Goal: Information Seeking & Learning: Find specific fact

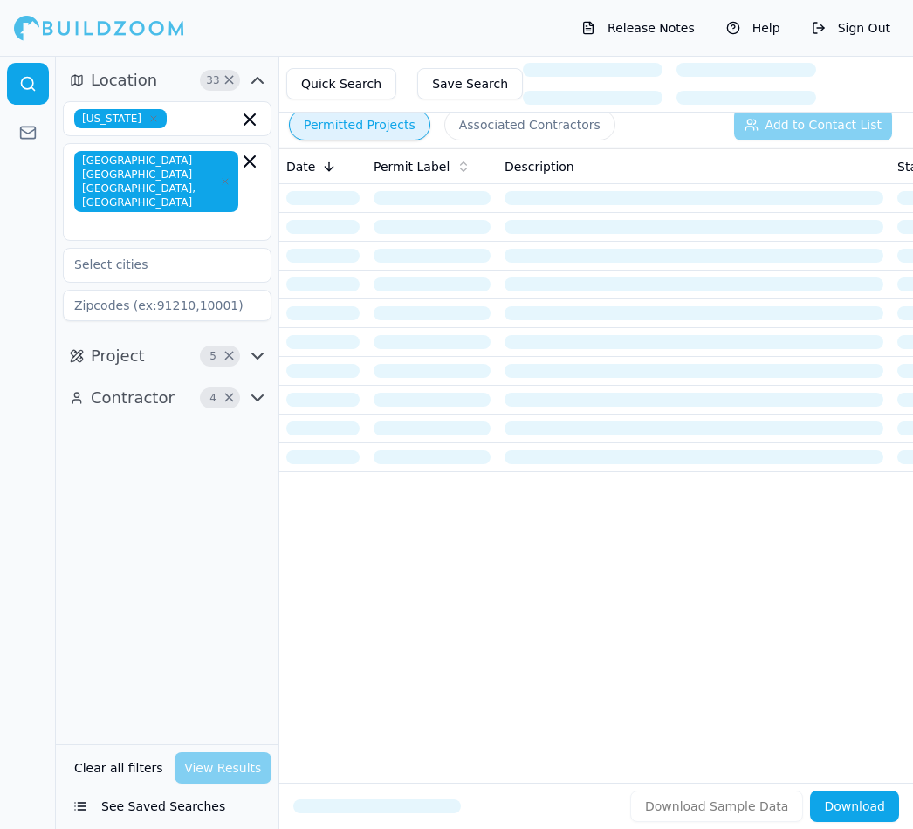
click at [380, 126] on button "Permitted Projects" at bounding box center [359, 124] width 141 height 31
click at [523, 123] on button "Associated Contractors" at bounding box center [529, 124] width 171 height 31
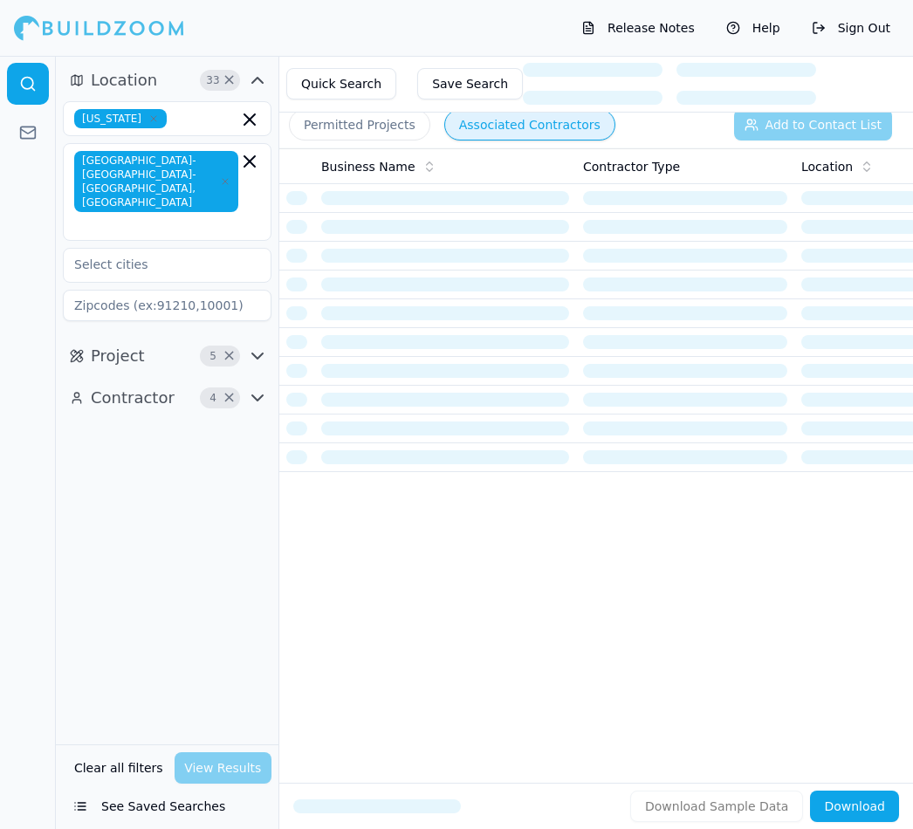
click at [354, 120] on button "Permitted Projects" at bounding box center [359, 124] width 141 height 31
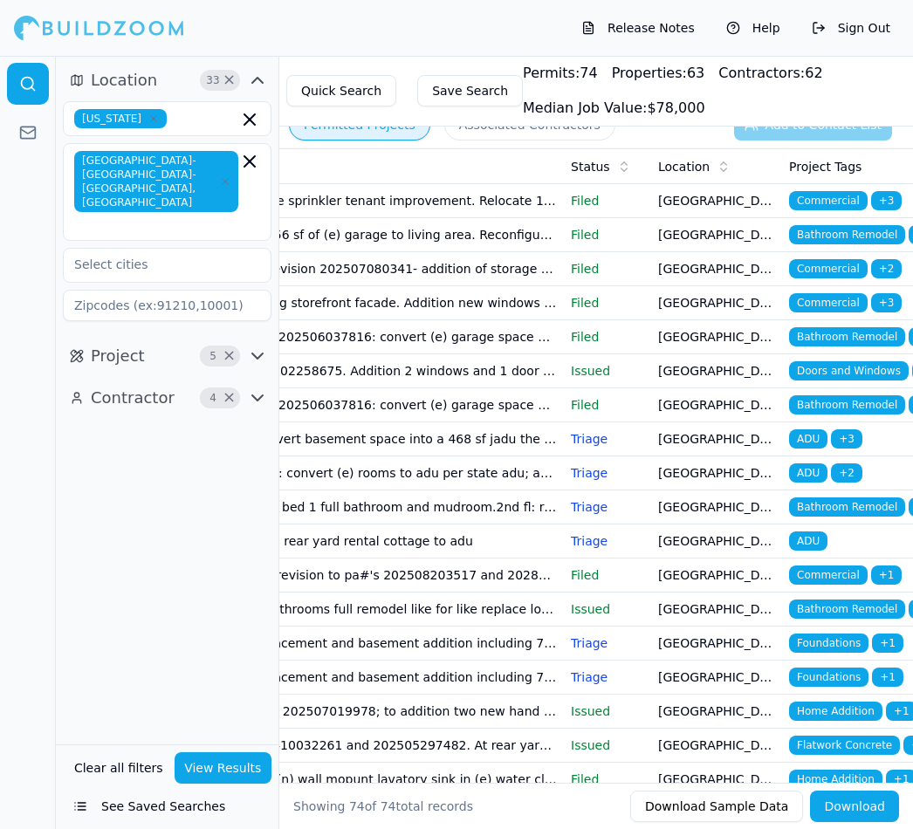
scroll to position [0, 326]
click at [852, 229] on span "Bathroom Remodel" at bounding box center [847, 234] width 116 height 19
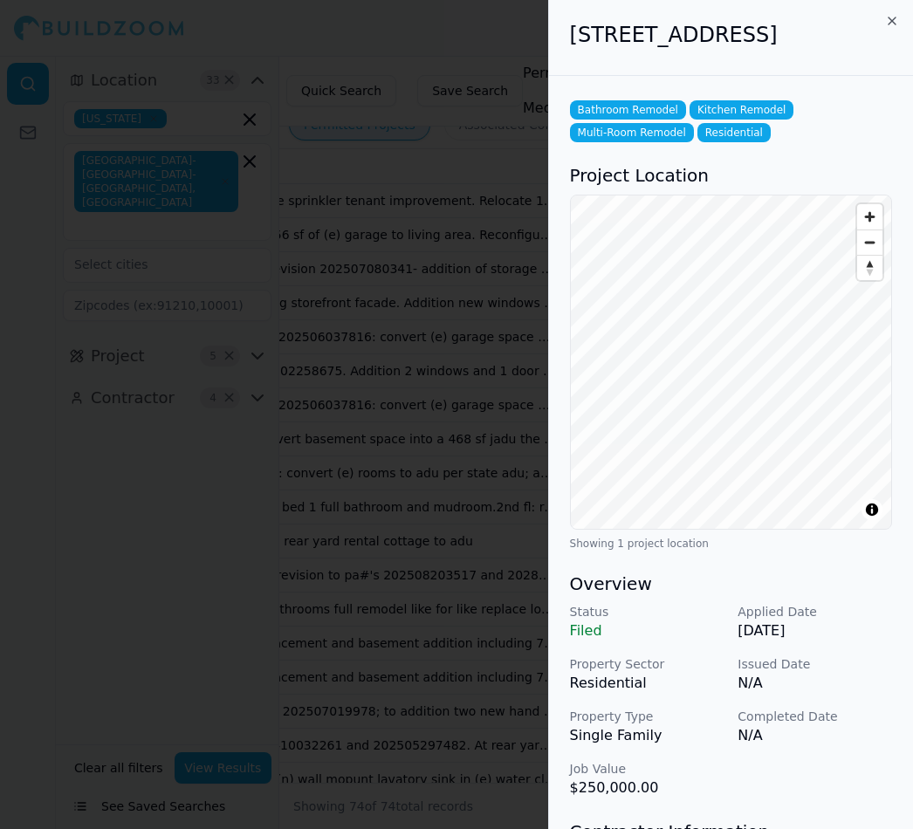
scroll to position [0, 0]
click at [655, 10] on div "[STREET_ADDRESS]" at bounding box center [731, 38] width 364 height 76
click at [653, 49] on h2 "[STREET_ADDRESS]" at bounding box center [731, 35] width 322 height 28
copy h2 "348"
click at [750, 49] on h2 "[STREET_ADDRESS]" at bounding box center [731, 35] width 322 height 28
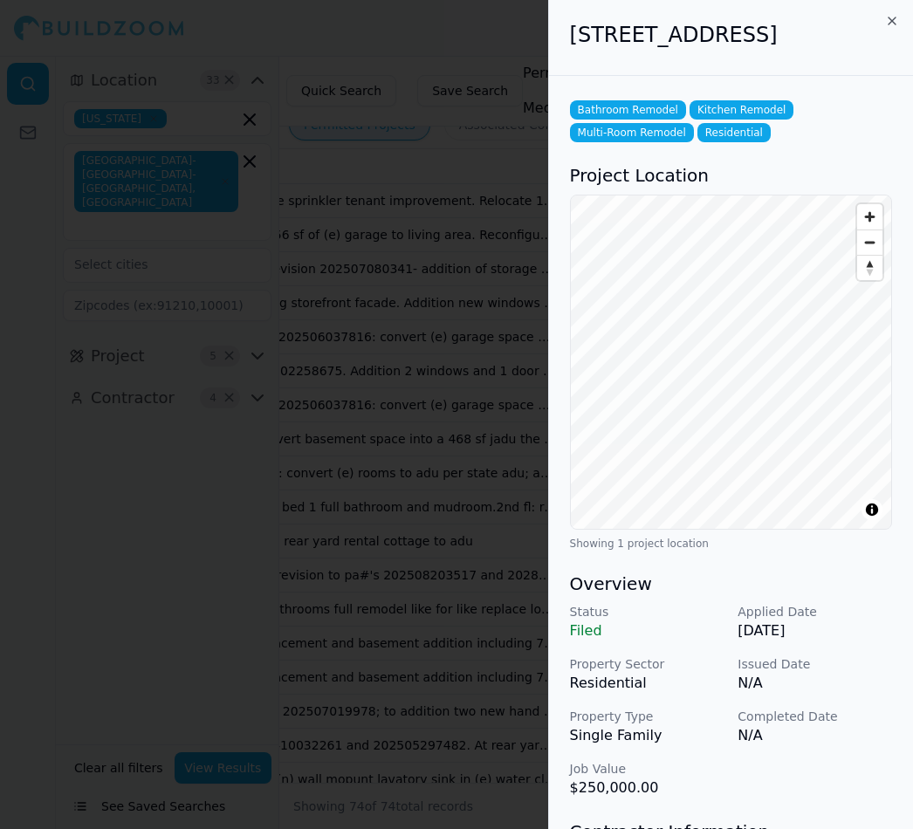
click at [777, 39] on h2 "[STREET_ADDRESS]" at bounding box center [731, 35] width 322 height 28
copy h2 "[STREET_ADDRESS]"
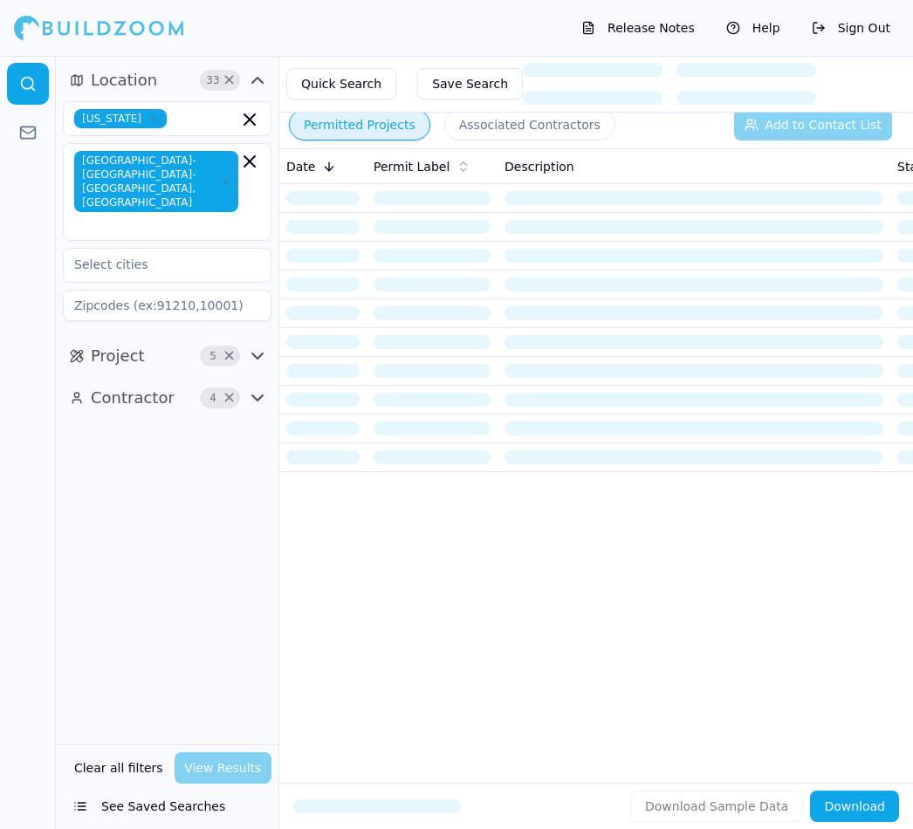
click at [364, 126] on button "Permitted Projects" at bounding box center [359, 124] width 141 height 31
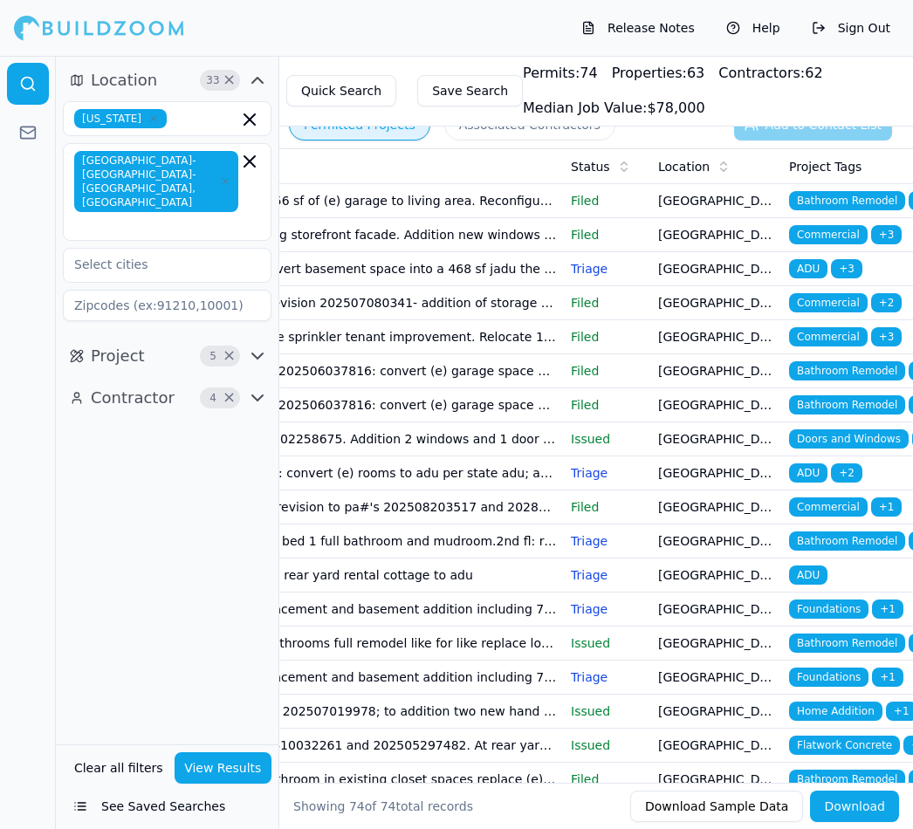
scroll to position [0, 326]
click at [815, 272] on span "ADU" at bounding box center [808, 268] width 38 height 19
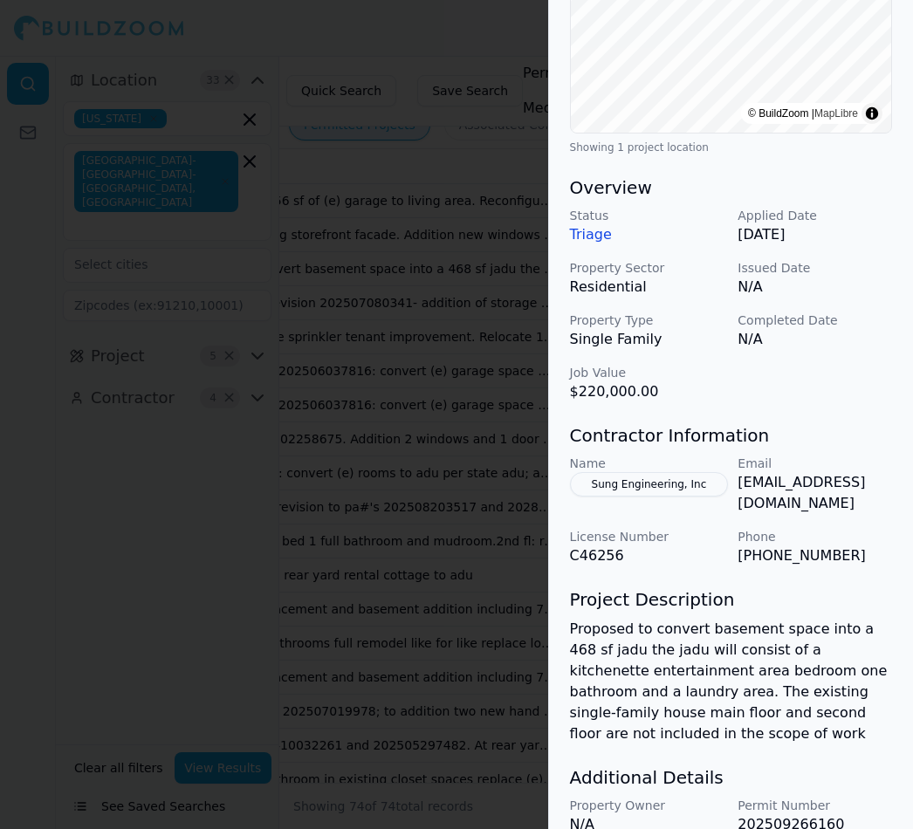
scroll to position [442, 0]
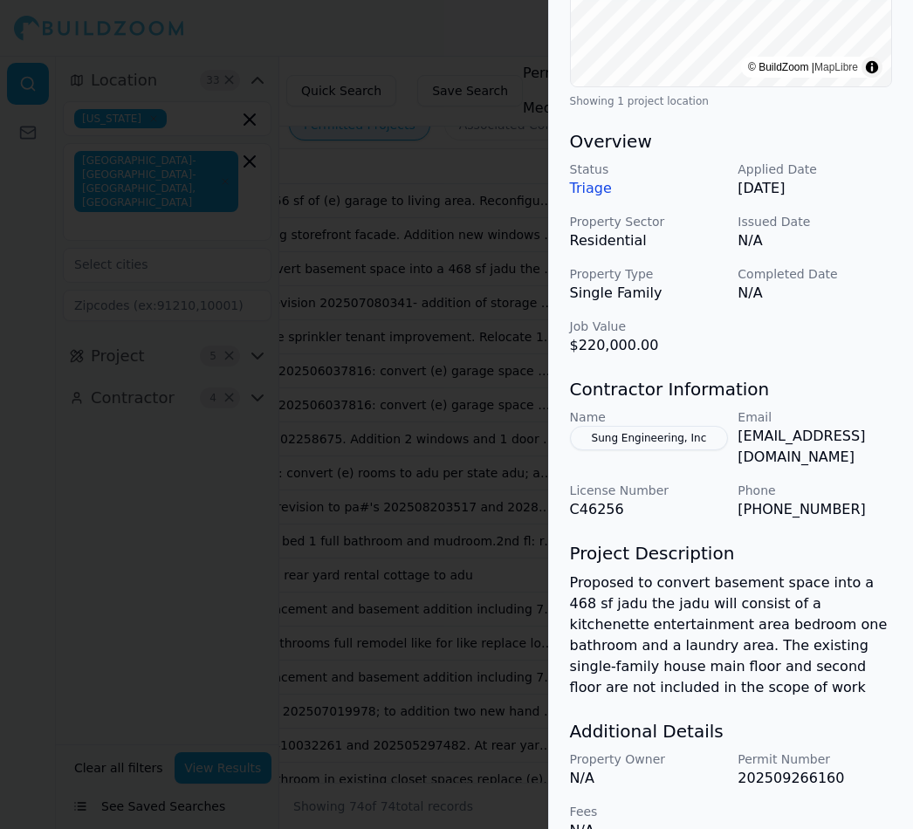
click at [668, 450] on button "Sung Engineering, Inc" at bounding box center [649, 438] width 159 height 24
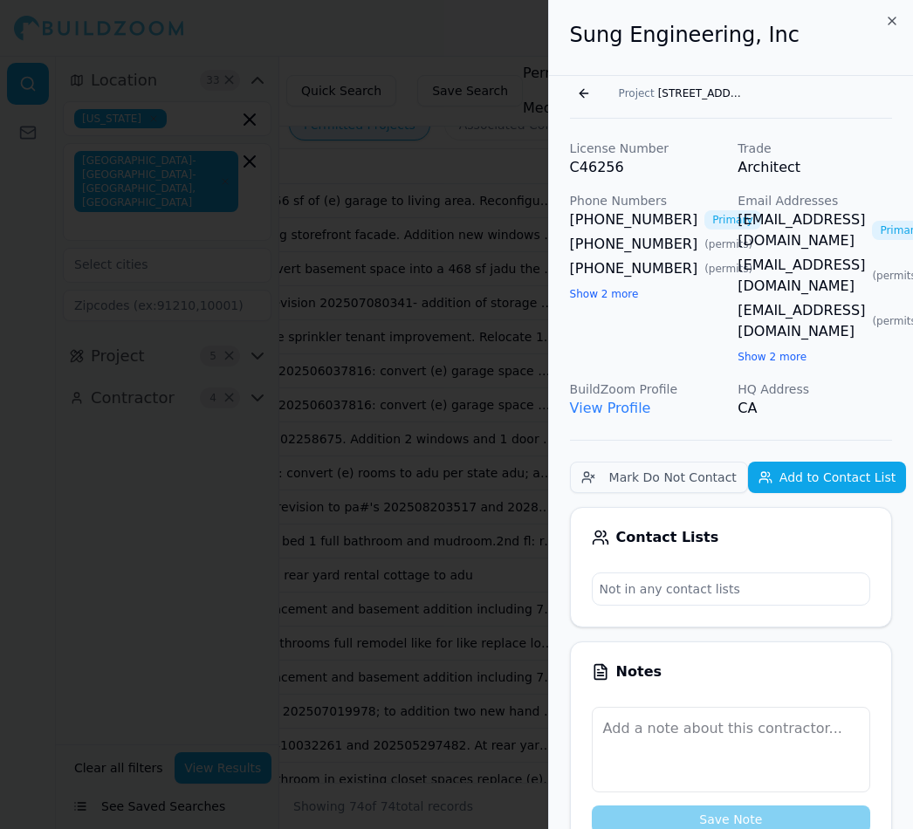
scroll to position [0, 0]
click at [586, 82] on button "Go back" at bounding box center [584, 93] width 28 height 28
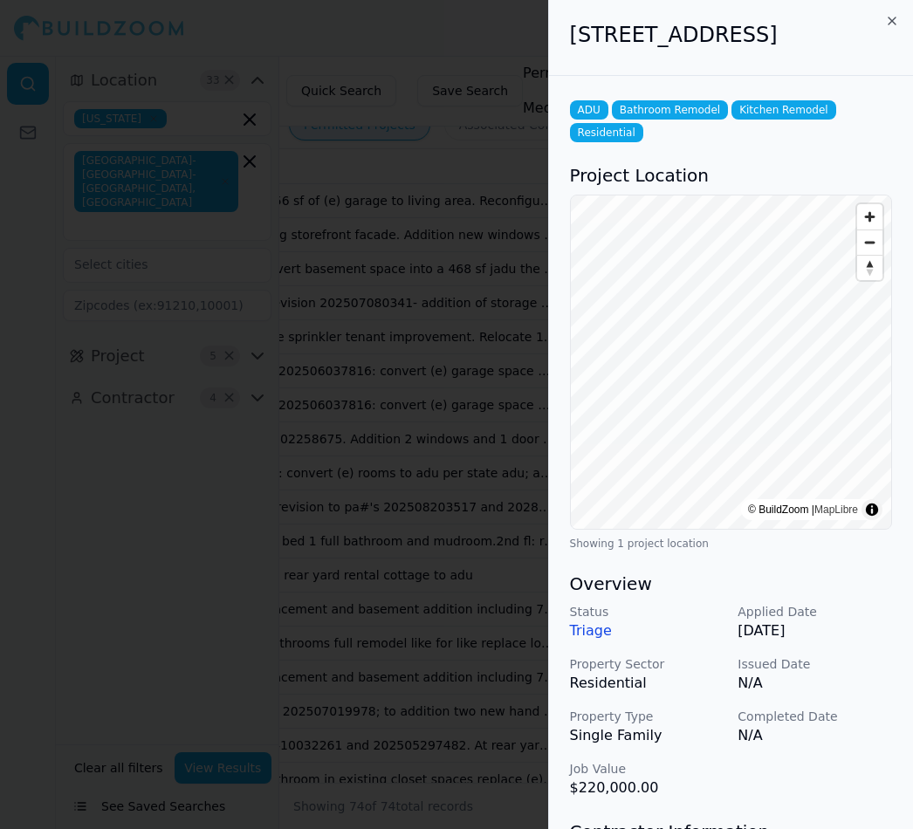
click at [475, 30] on div at bounding box center [456, 414] width 913 height 829
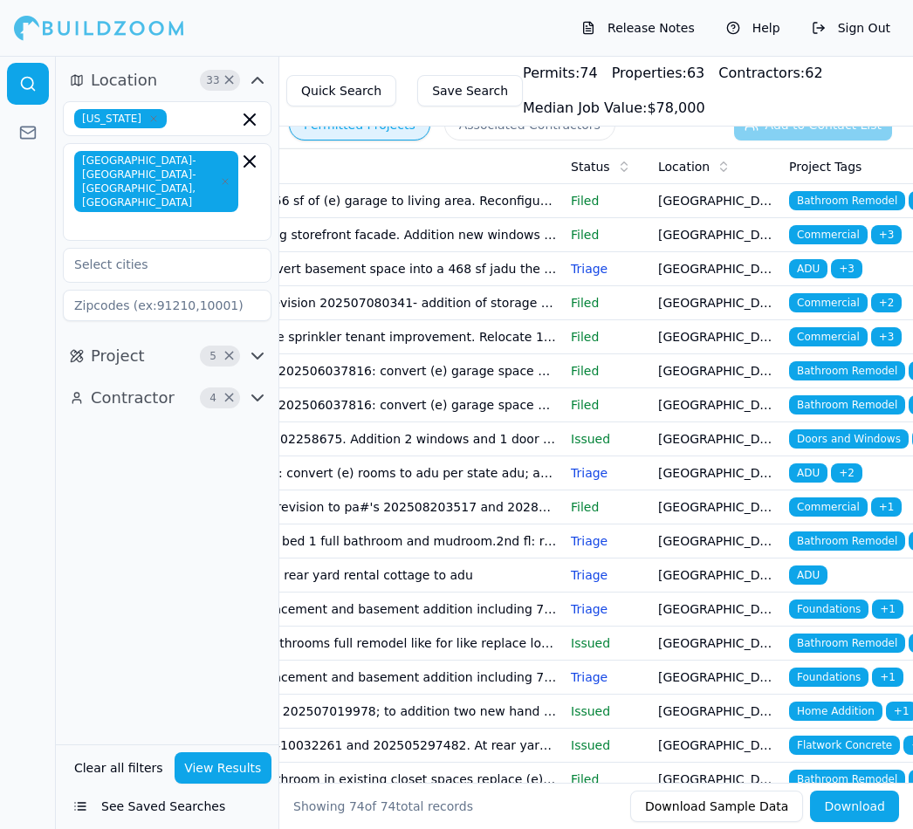
click at [805, 274] on span "ADU" at bounding box center [808, 268] width 38 height 19
click at [837, 374] on span "Bathroom Remodel" at bounding box center [847, 370] width 116 height 19
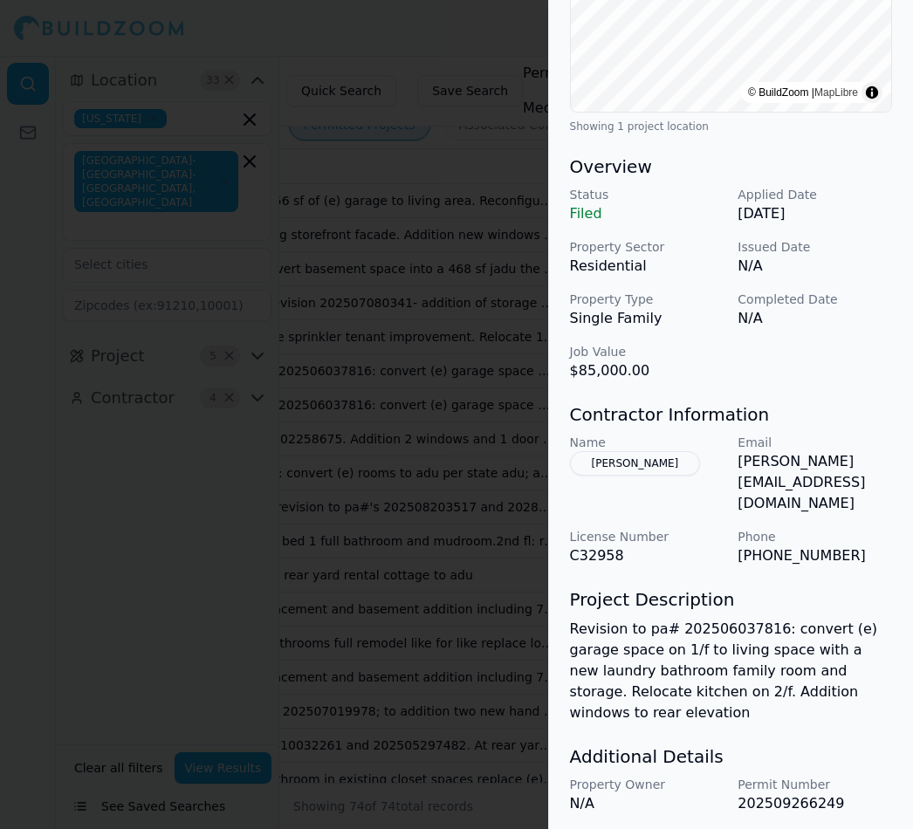
scroll to position [418, 0]
click at [566, 89] on div "Bathroom Remodel Doors and Windows Home Addition Kitchen Remodel Residential Pr…" at bounding box center [731, 272] width 364 height 1228
click at [469, 99] on div at bounding box center [456, 414] width 913 height 829
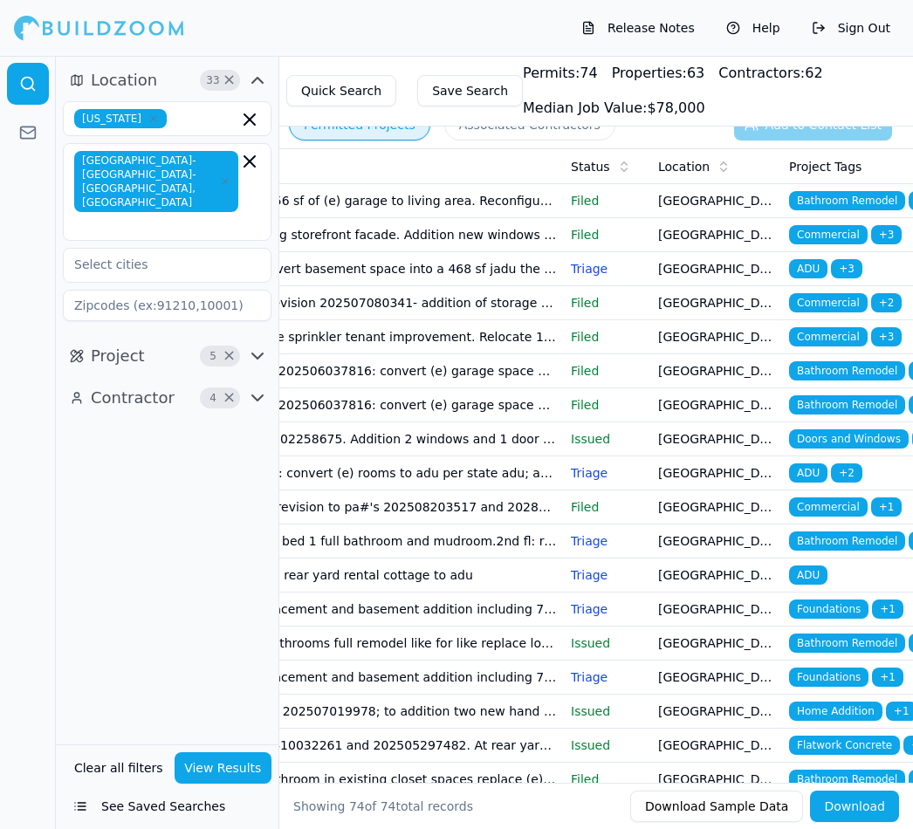
click at [871, 407] on span "Bathroom Remodel" at bounding box center [847, 404] width 116 height 19
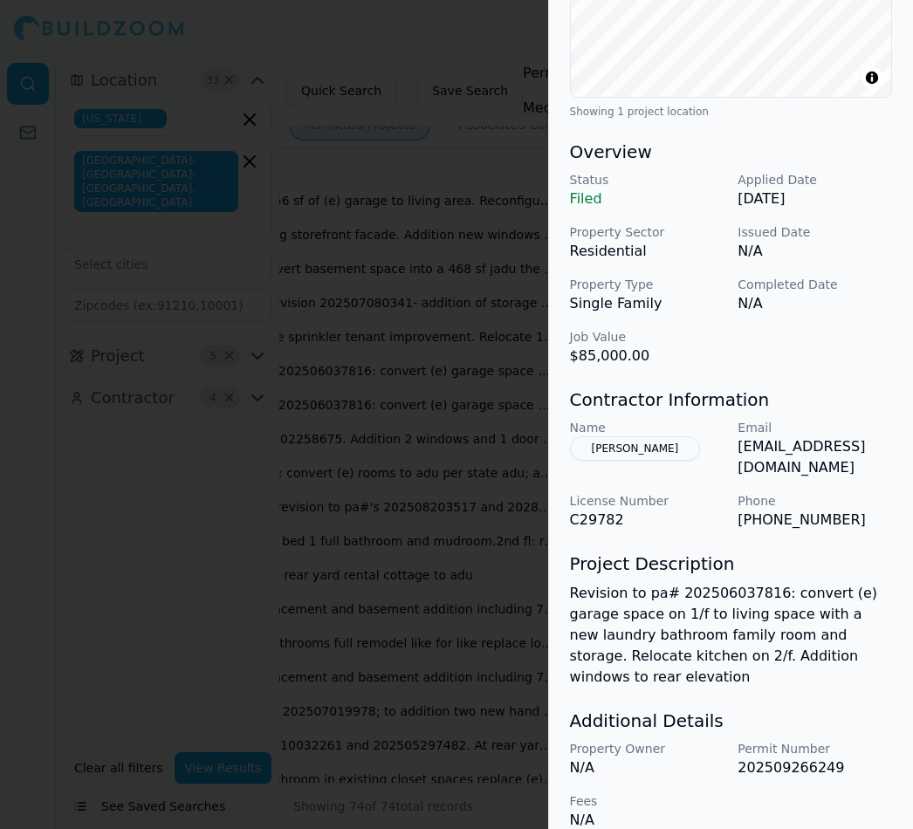
scroll to position [432, 0]
click at [445, 47] on div at bounding box center [456, 414] width 913 height 829
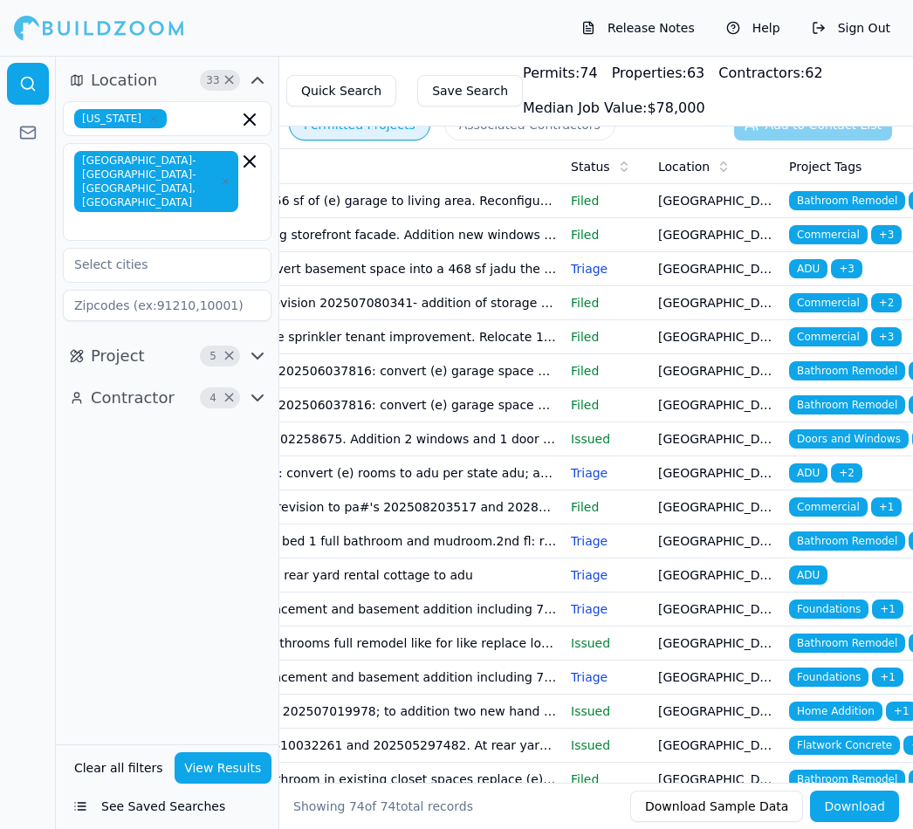
click at [877, 399] on span "Bathroom Remodel" at bounding box center [847, 404] width 116 height 19
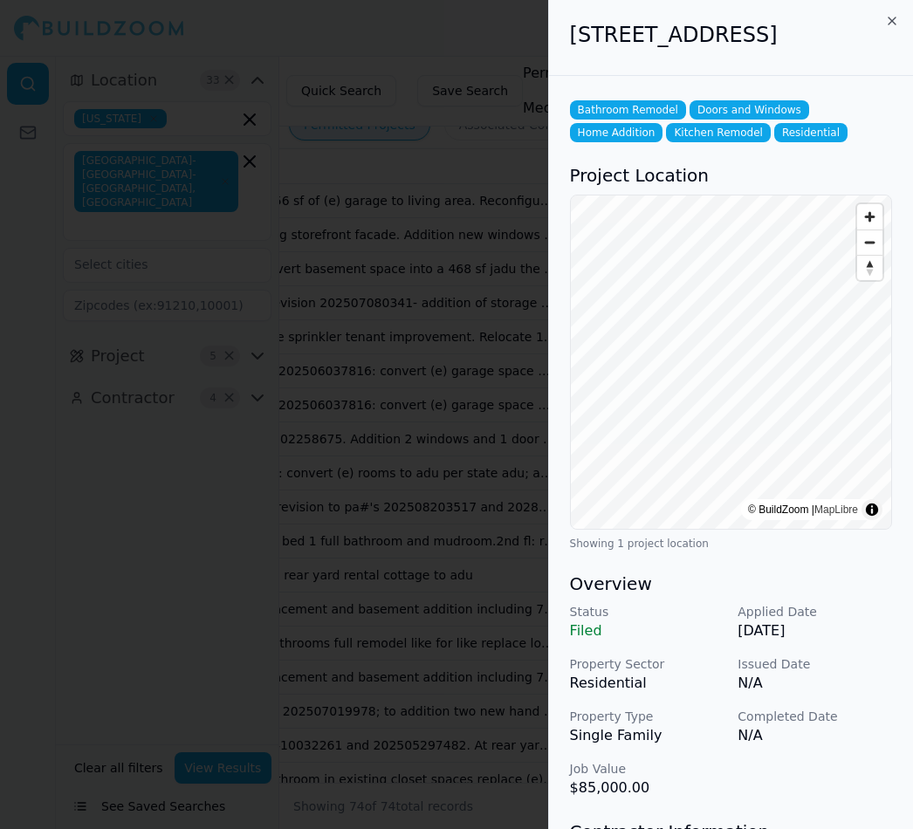
click at [468, 23] on div at bounding box center [456, 414] width 913 height 829
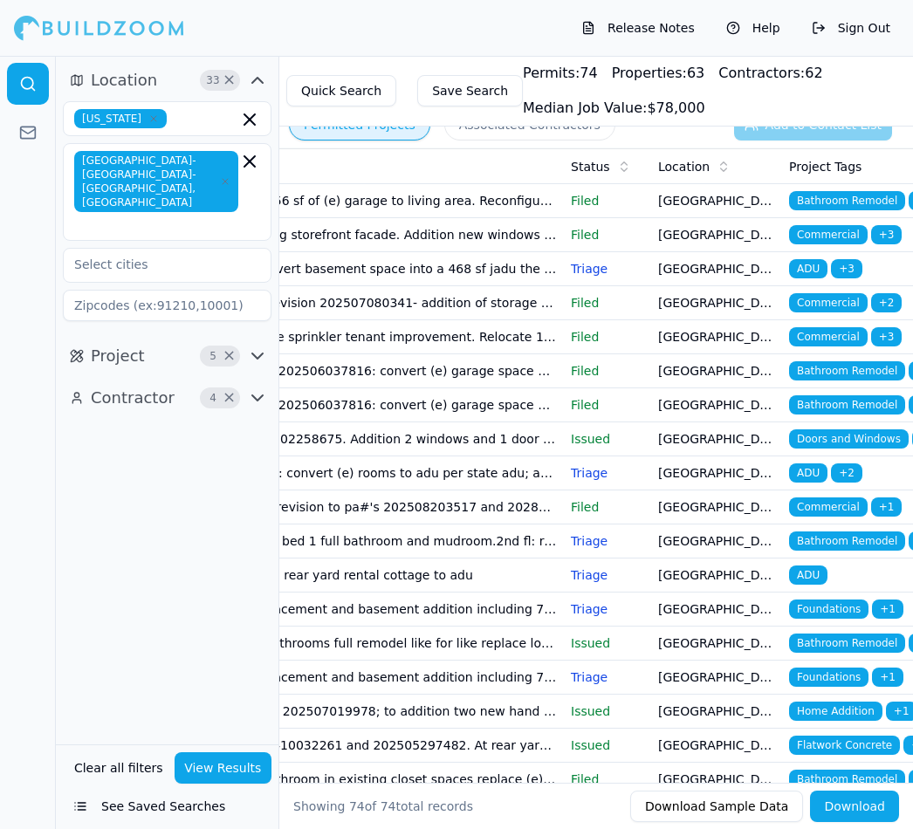
click at [869, 193] on span "Bathroom Remodel" at bounding box center [847, 200] width 116 height 19
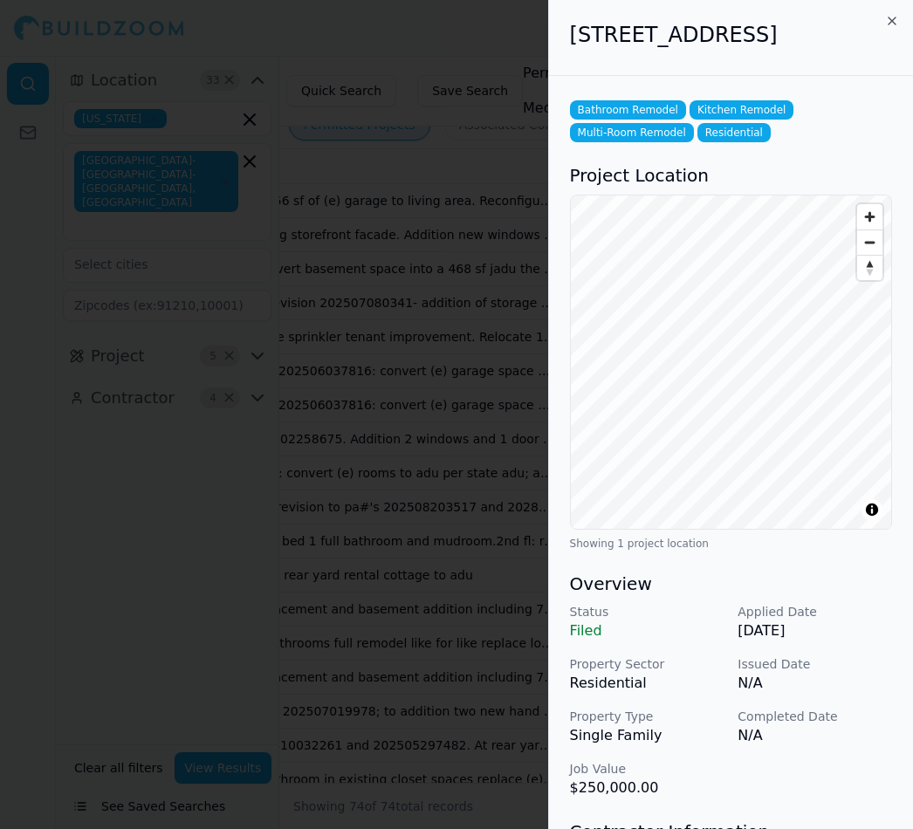
click at [480, 31] on div at bounding box center [456, 414] width 913 height 829
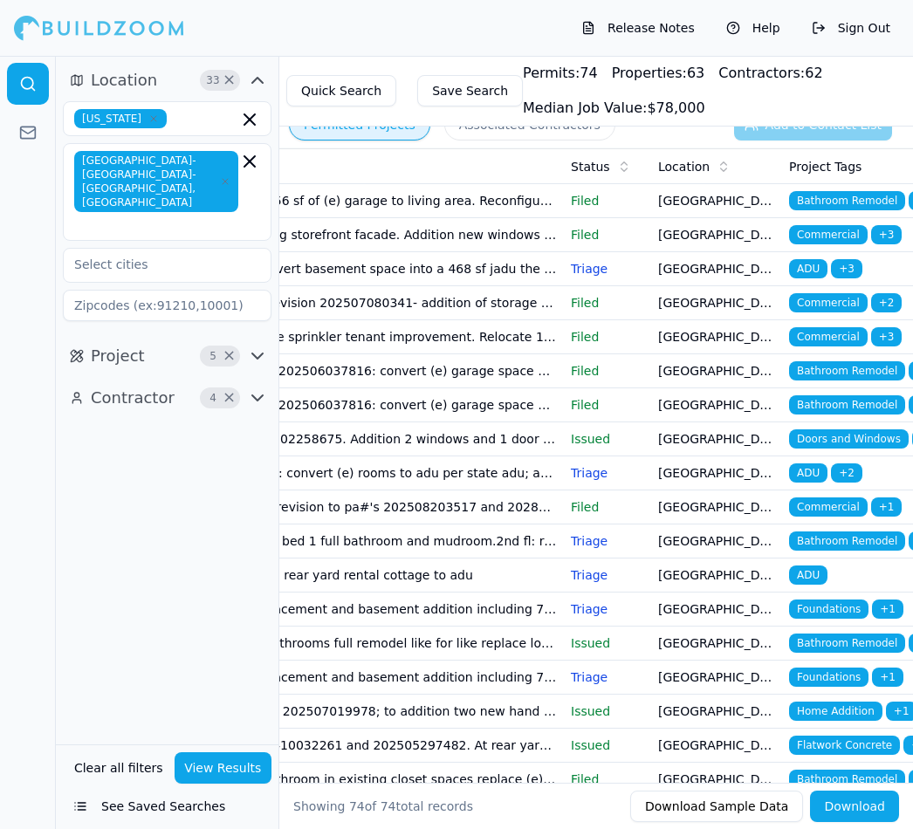
click at [812, 469] on span "ADU" at bounding box center [808, 472] width 38 height 19
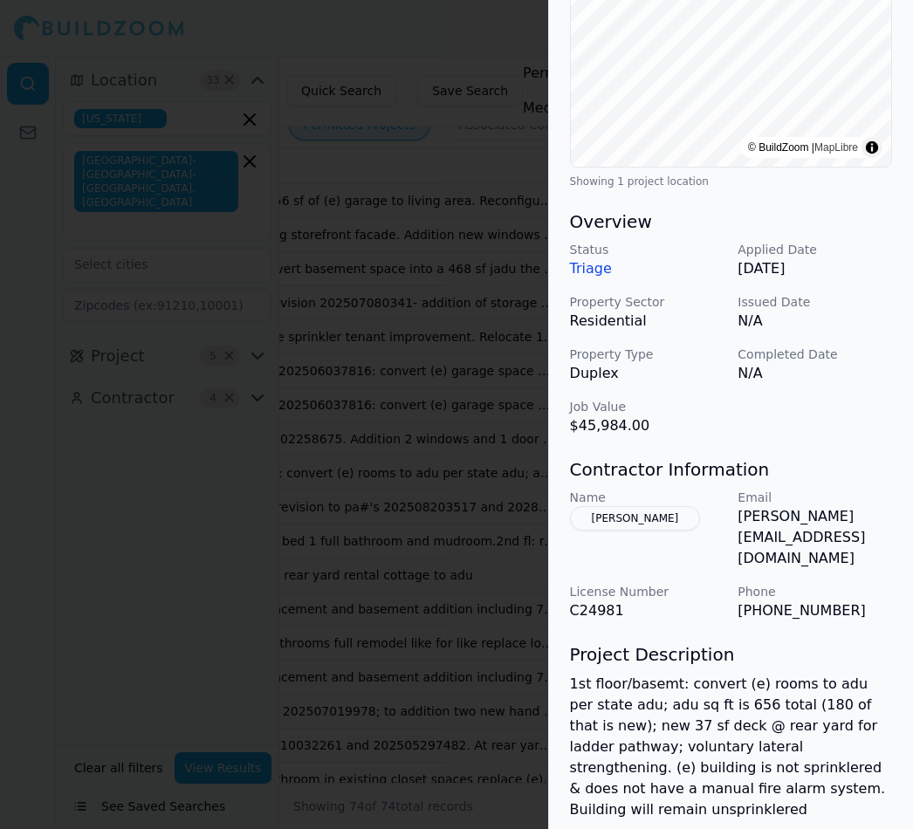
scroll to position [340, 0]
click at [464, 36] on div at bounding box center [456, 414] width 913 height 829
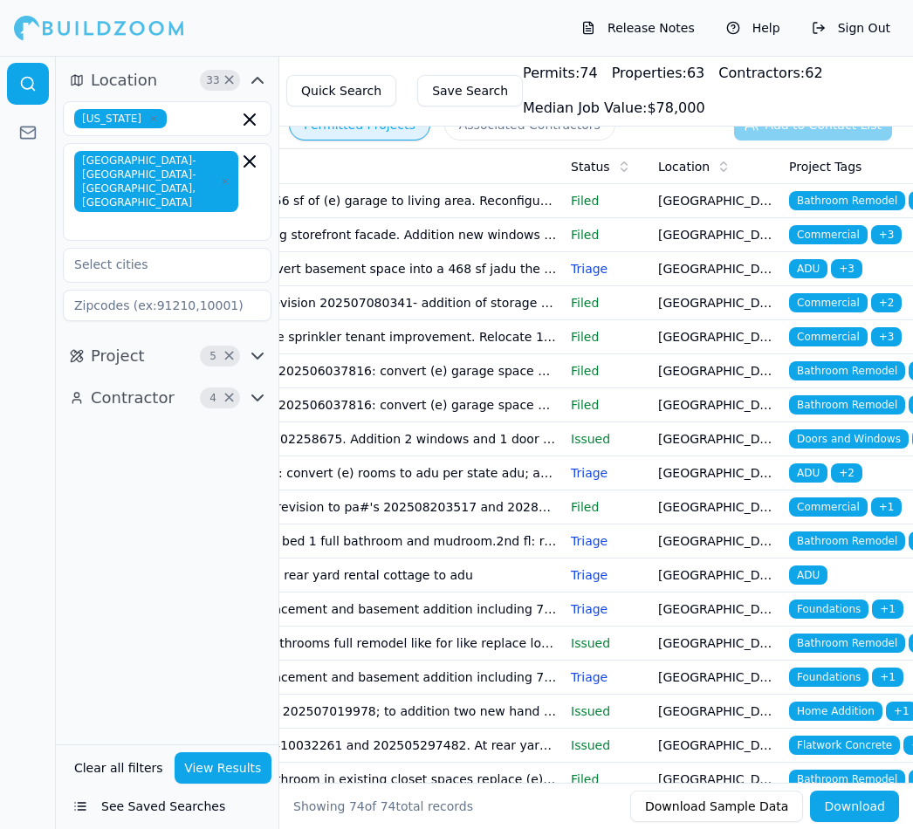
click at [814, 466] on span "ADU" at bounding box center [808, 472] width 38 height 19
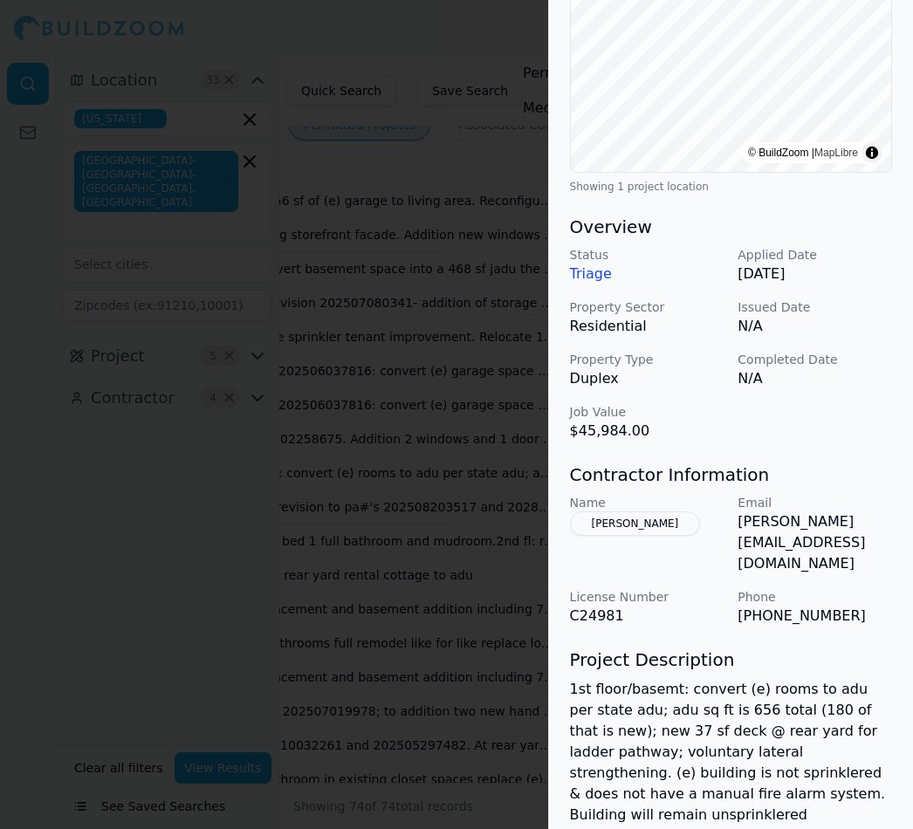
scroll to position [336, 0]
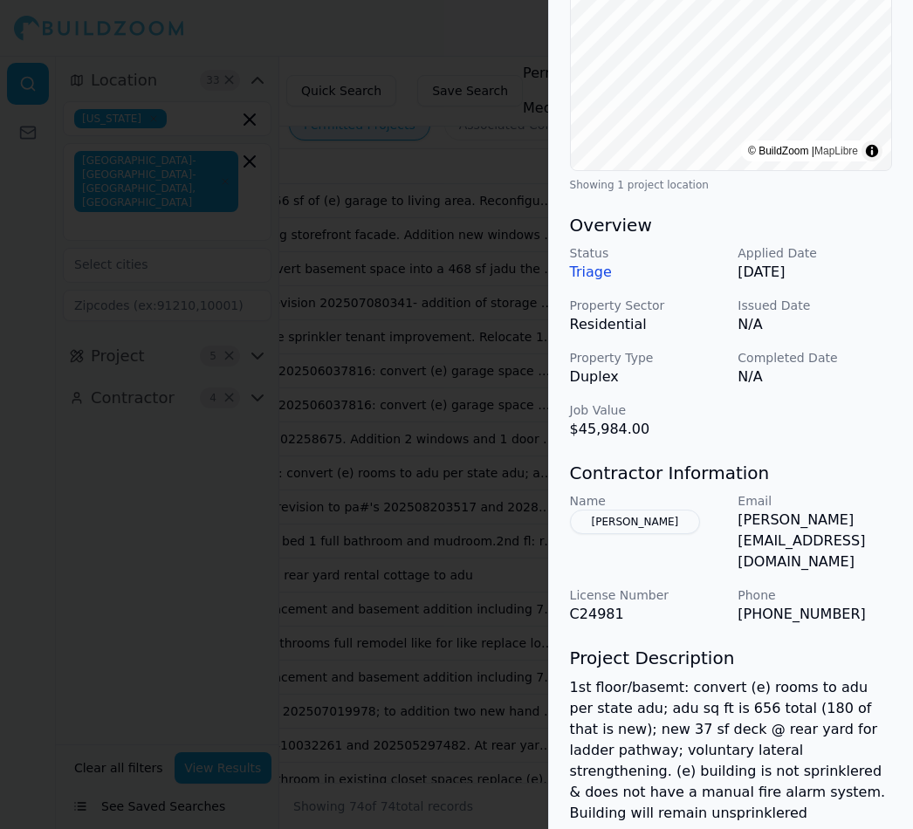
click at [838, 510] on p "Email" at bounding box center [814, 500] width 154 height 17
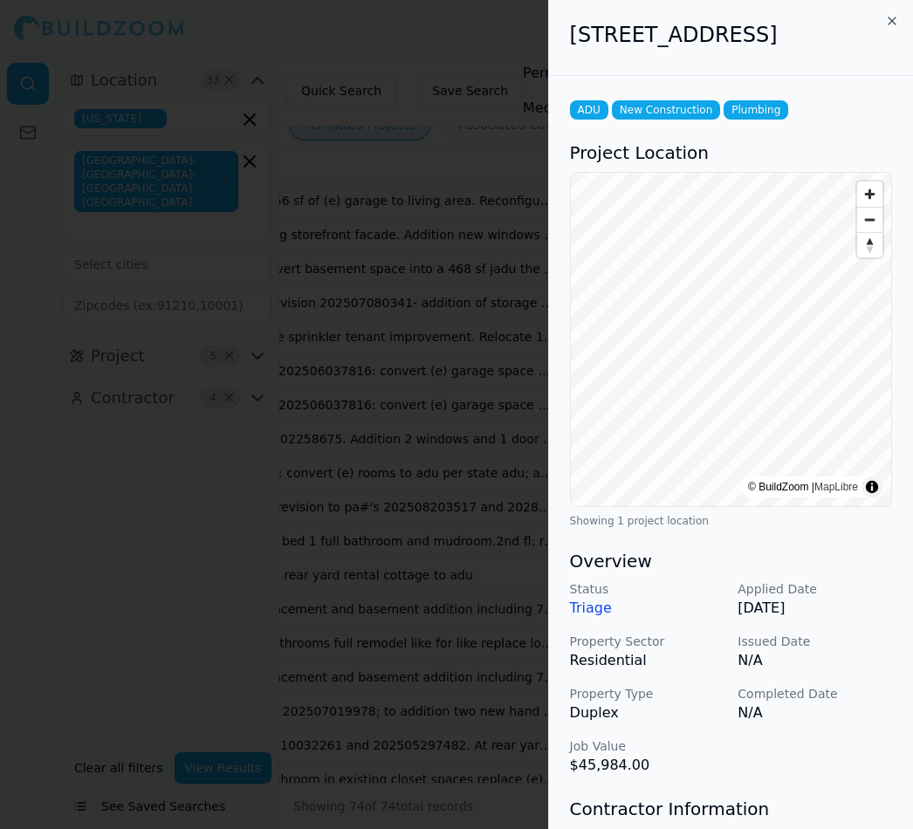
scroll to position [0, 16]
copy h2 "581 Belvedere St, San Francisco, CA, 94117"
click at [448, 415] on div at bounding box center [456, 414] width 913 height 829
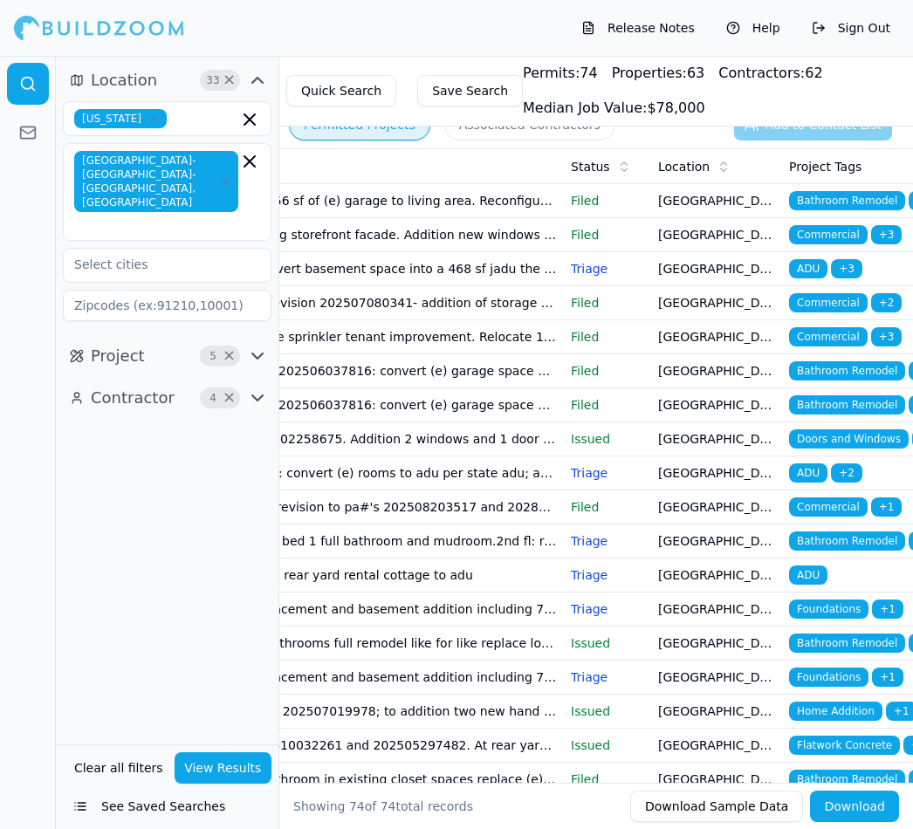
click at [868, 541] on span "Bathroom Remodel" at bounding box center [847, 540] width 116 height 19
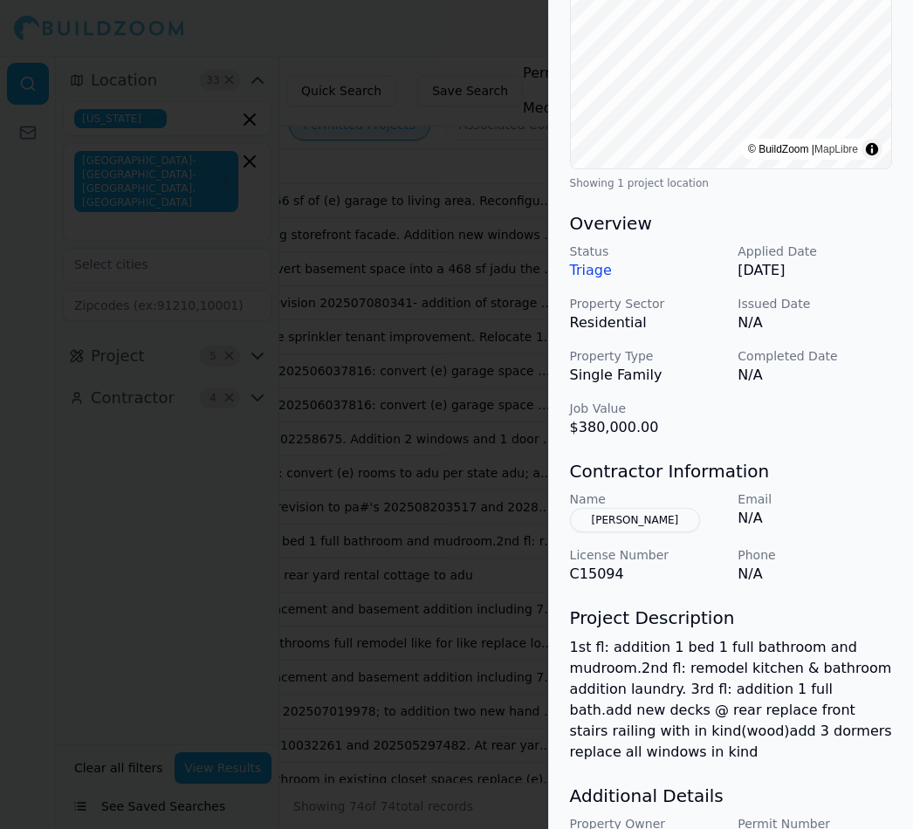
scroll to position [378, 0]
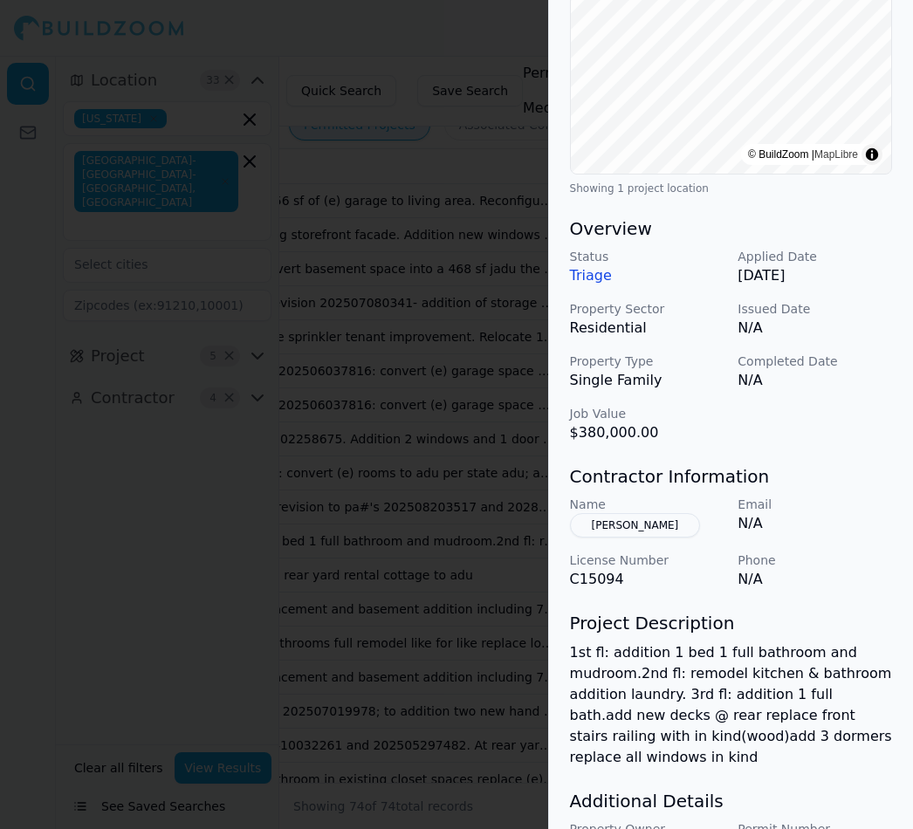
click at [629, 537] on button "Margrill Anita" at bounding box center [635, 525] width 131 height 24
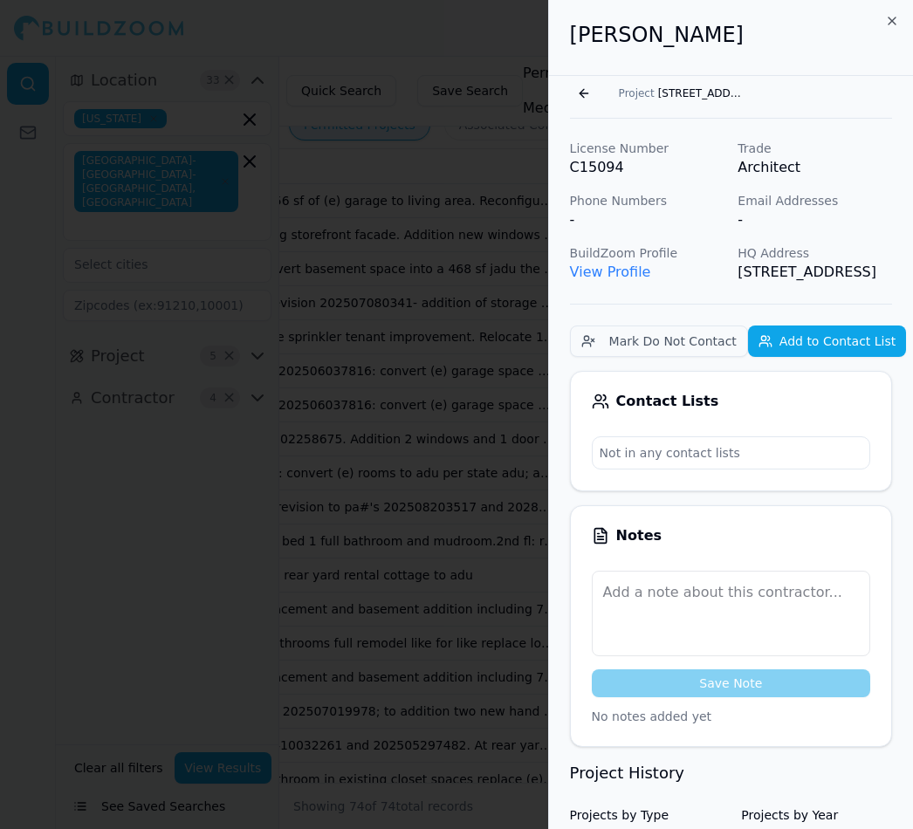
scroll to position [0, 0]
click at [633, 275] on link "View Profile" at bounding box center [610, 271] width 81 height 17
